Goal: Navigation & Orientation: Find specific page/section

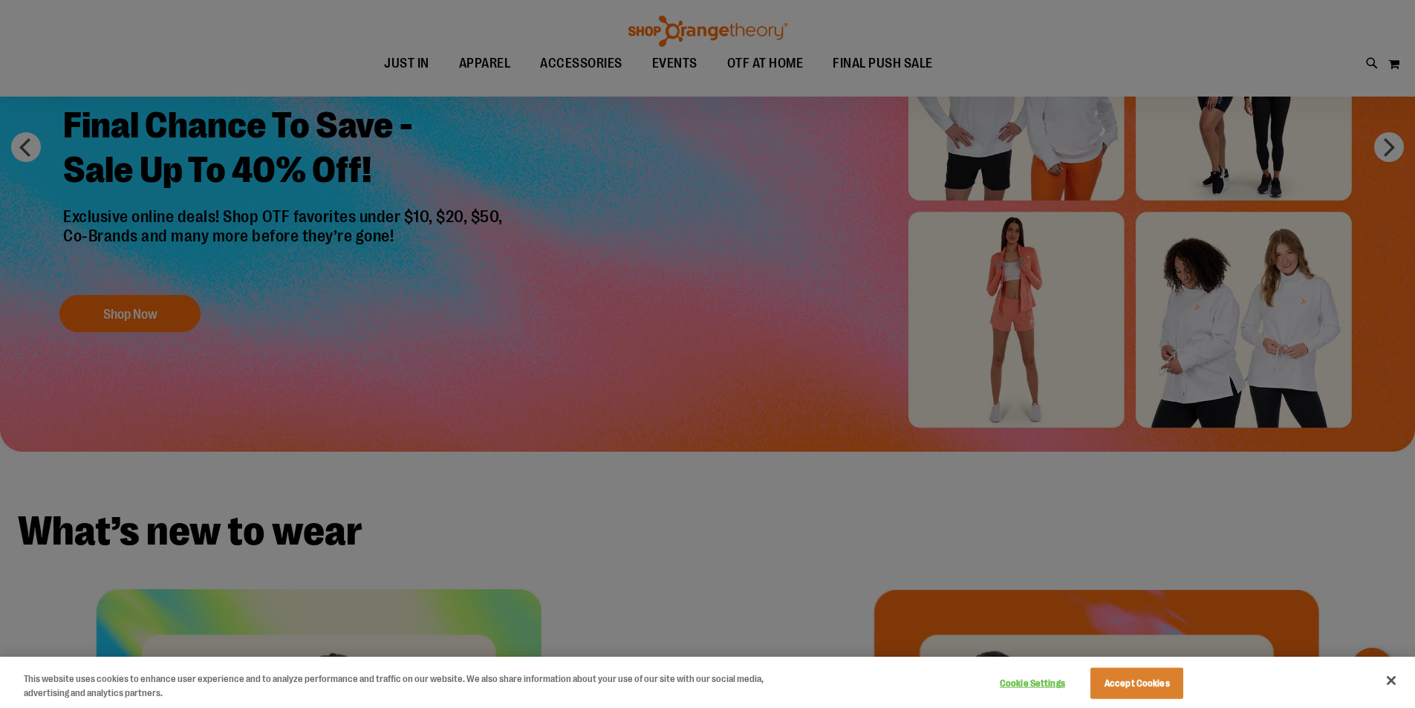
scroll to position [222, 0]
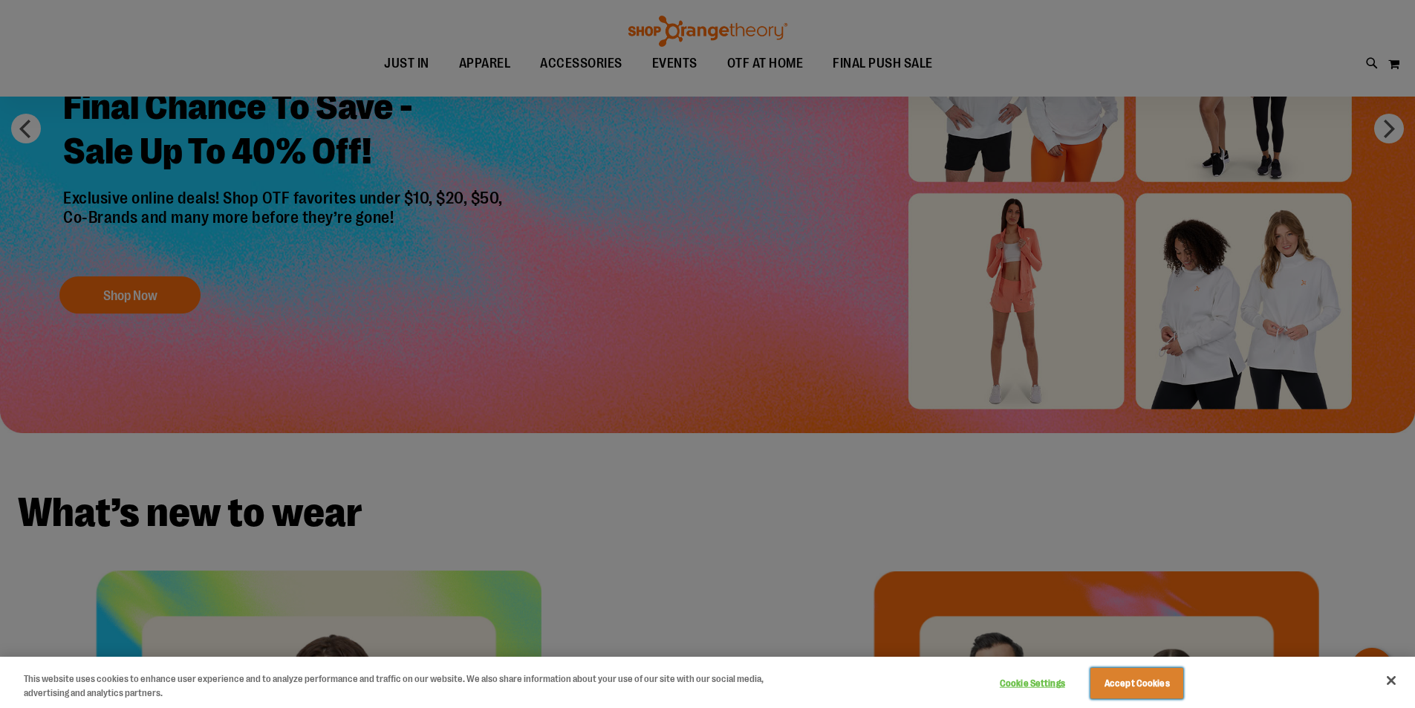
click at [1123, 680] on button "Accept Cookies" at bounding box center [1137, 683] width 93 height 31
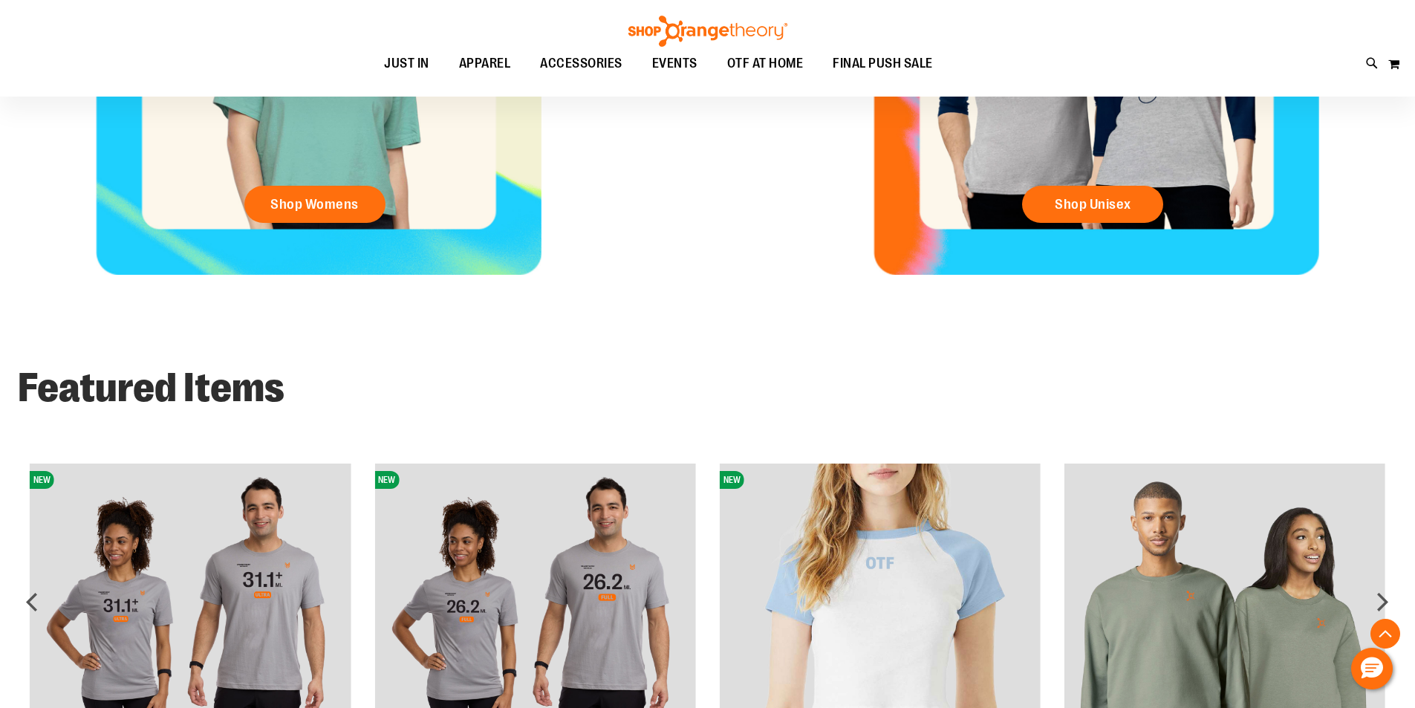
scroll to position [965, 0]
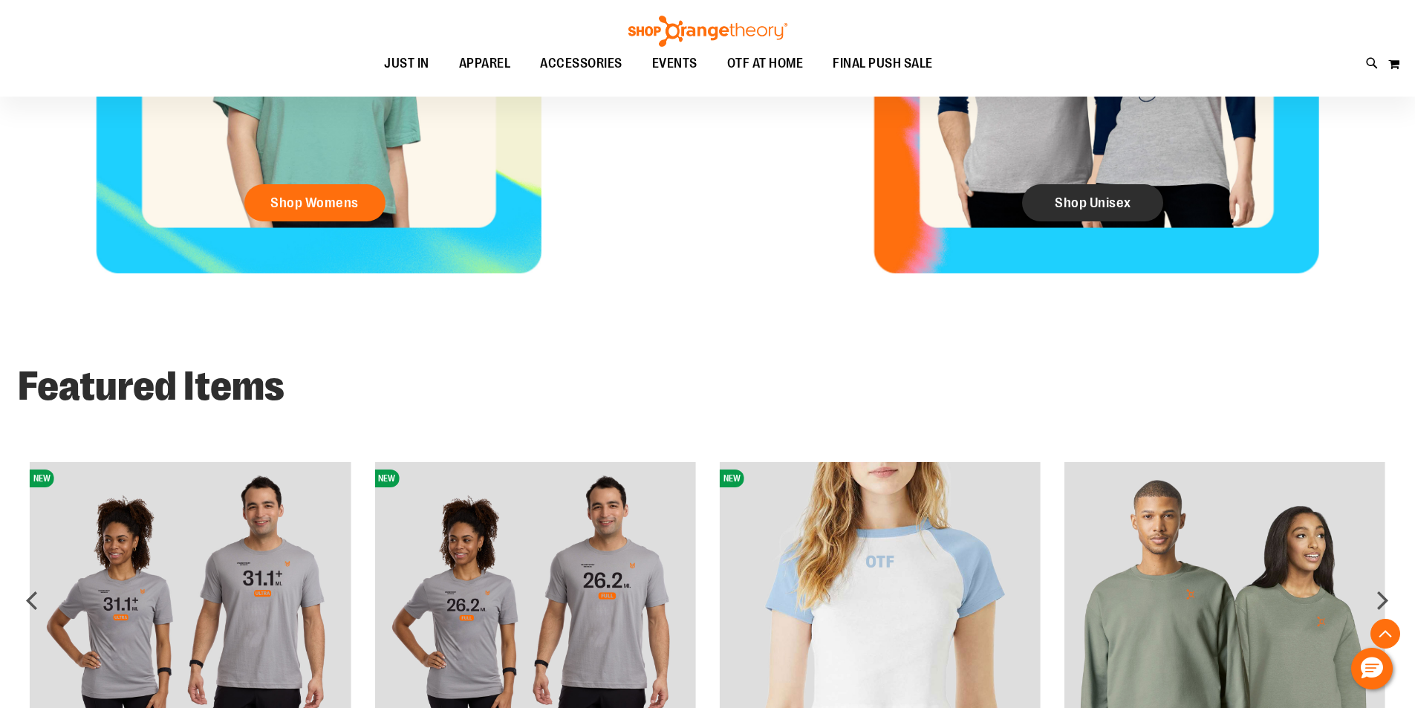
click at [1071, 202] on span "Shop Unisex" at bounding box center [1093, 203] width 77 height 16
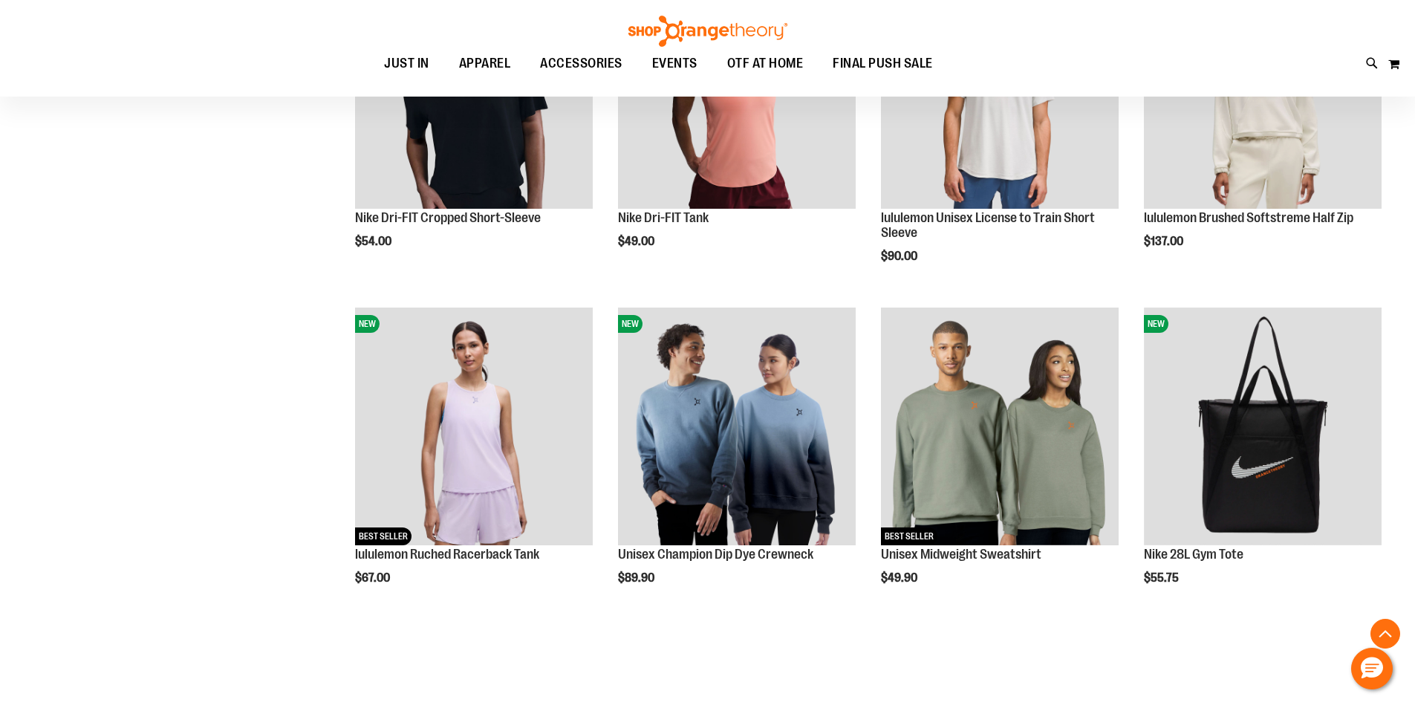
scroll to position [817, 0]
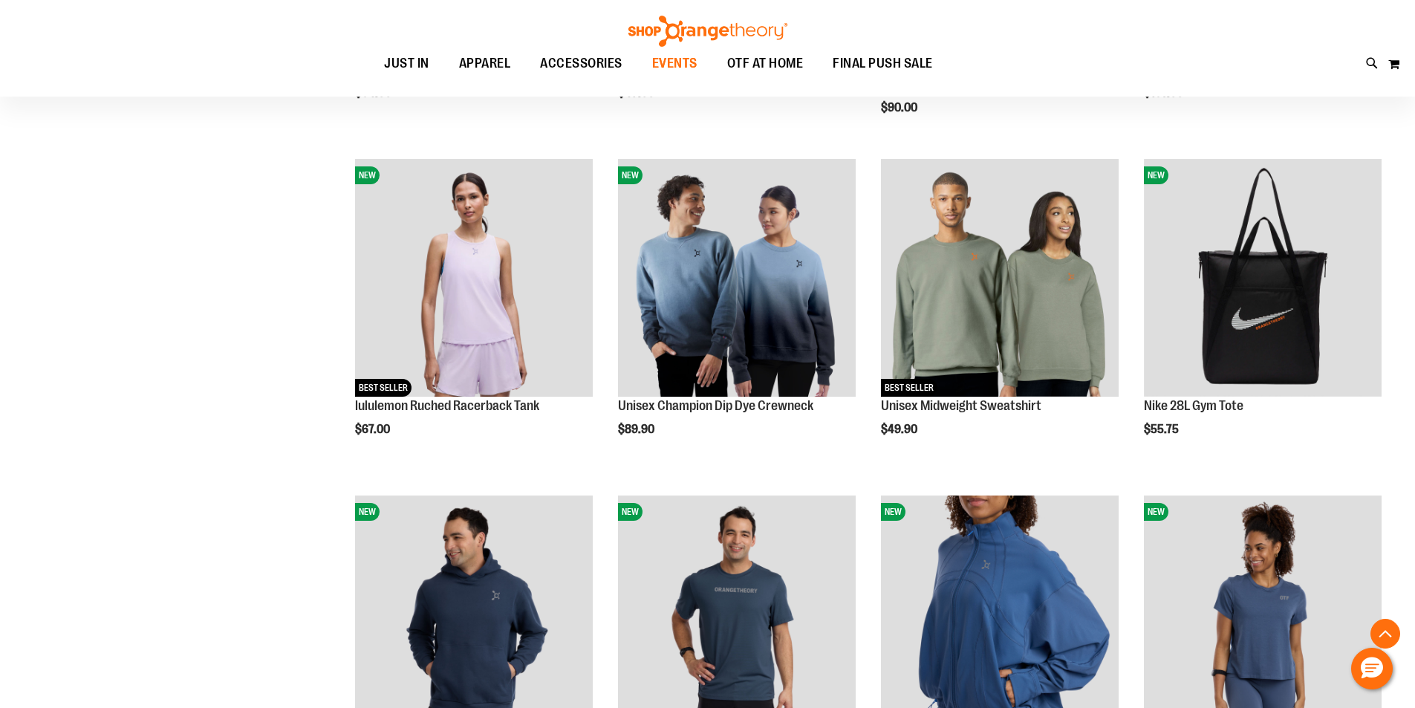
click at [682, 58] on span "EVENTS" at bounding box center [674, 63] width 45 height 33
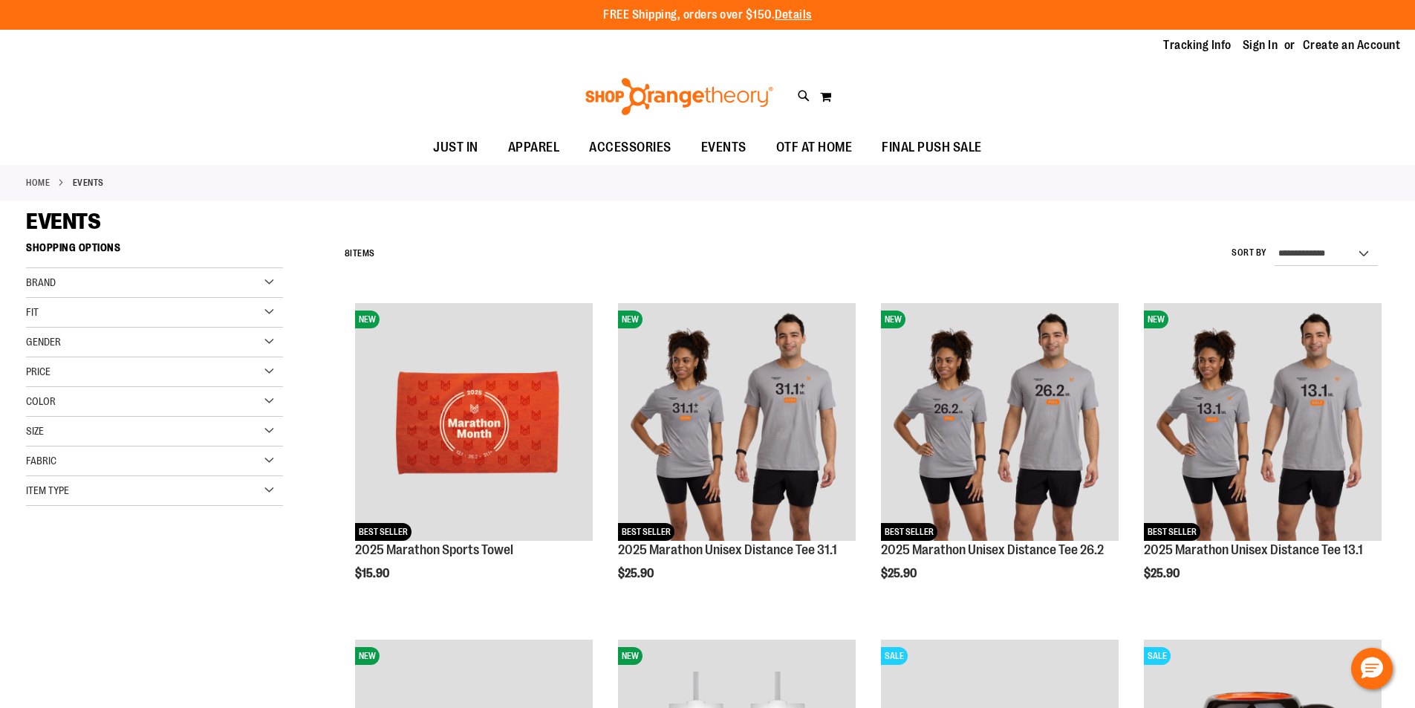
click at [927, 241] on div "**********" at bounding box center [863, 254] width 1052 height 39
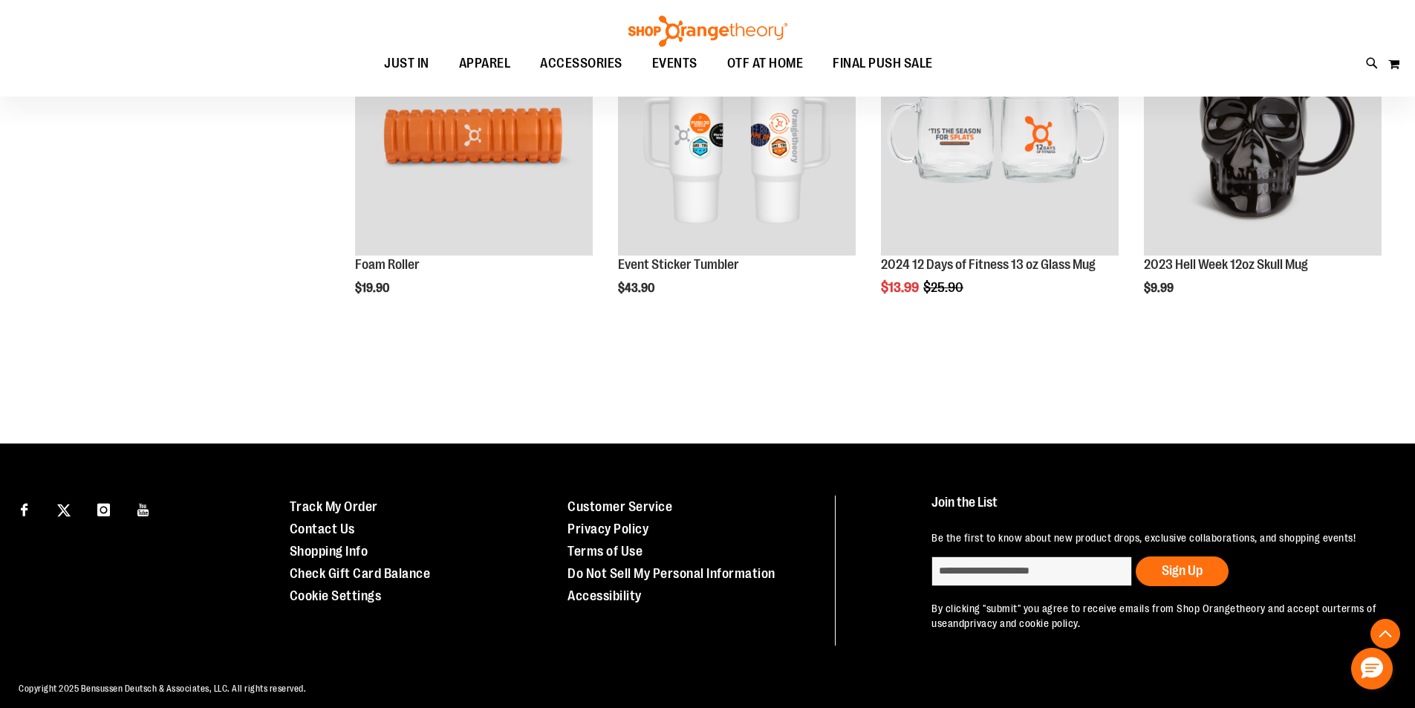
scroll to position [635, 0]
